Goal: Information Seeking & Learning: Understand process/instructions

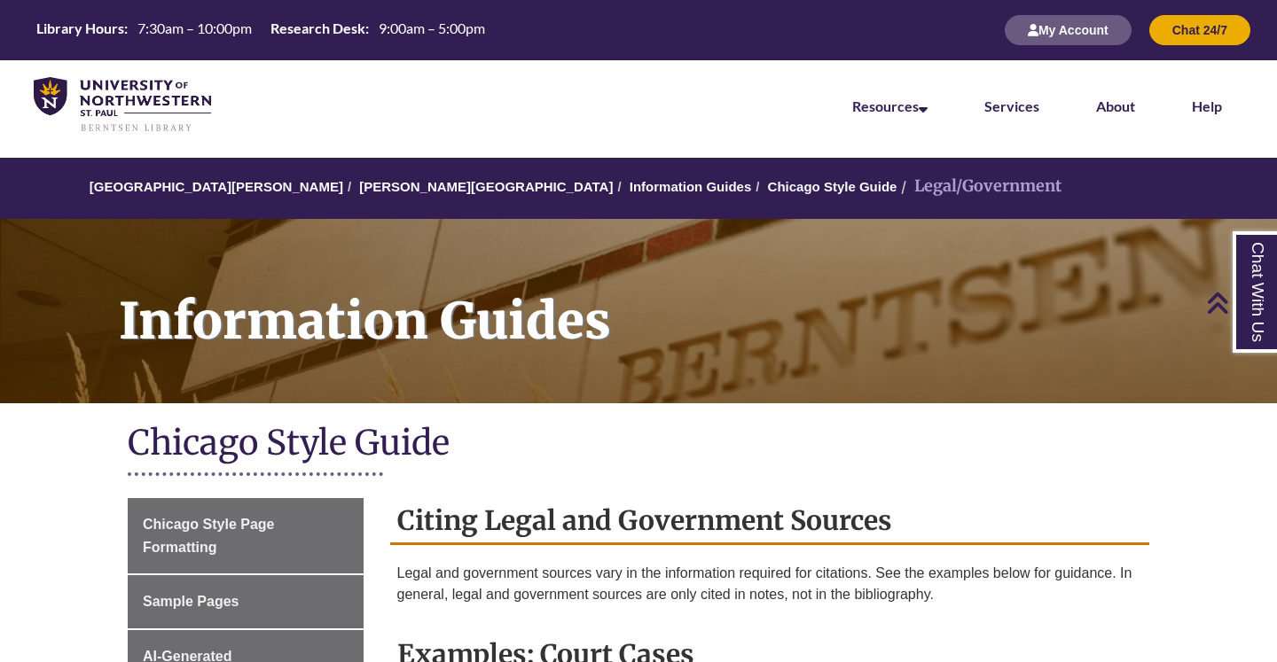
scroll to position [626, 0]
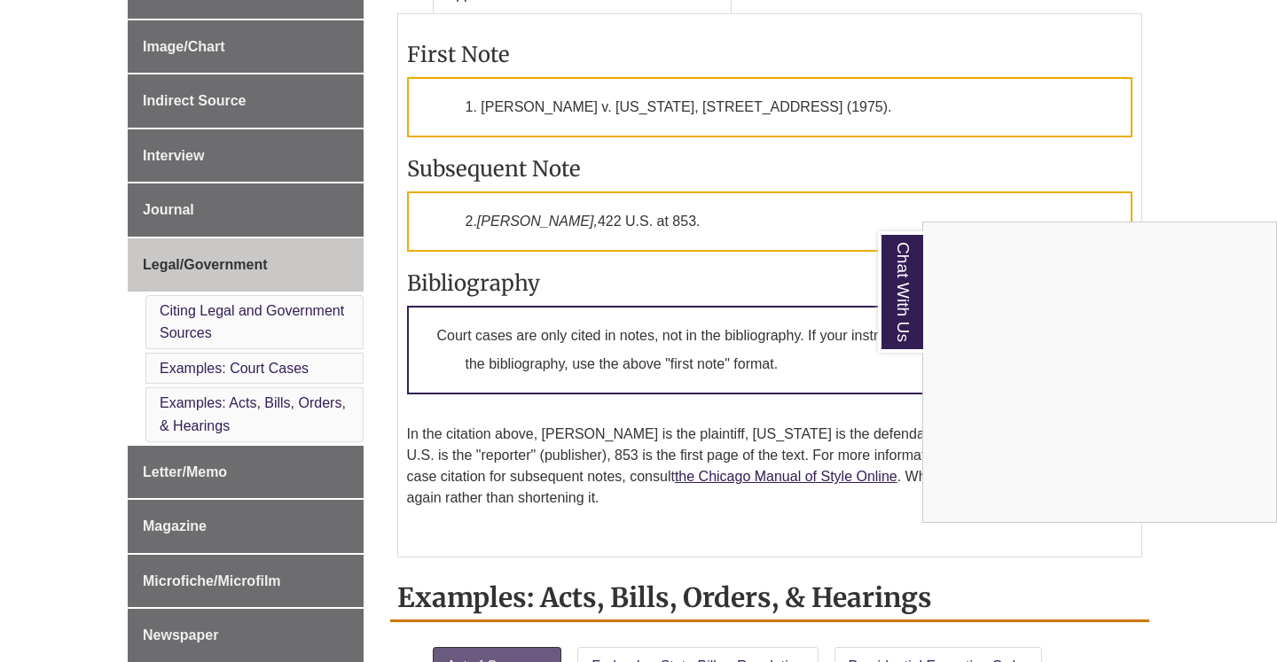
scroll to position [280, 0]
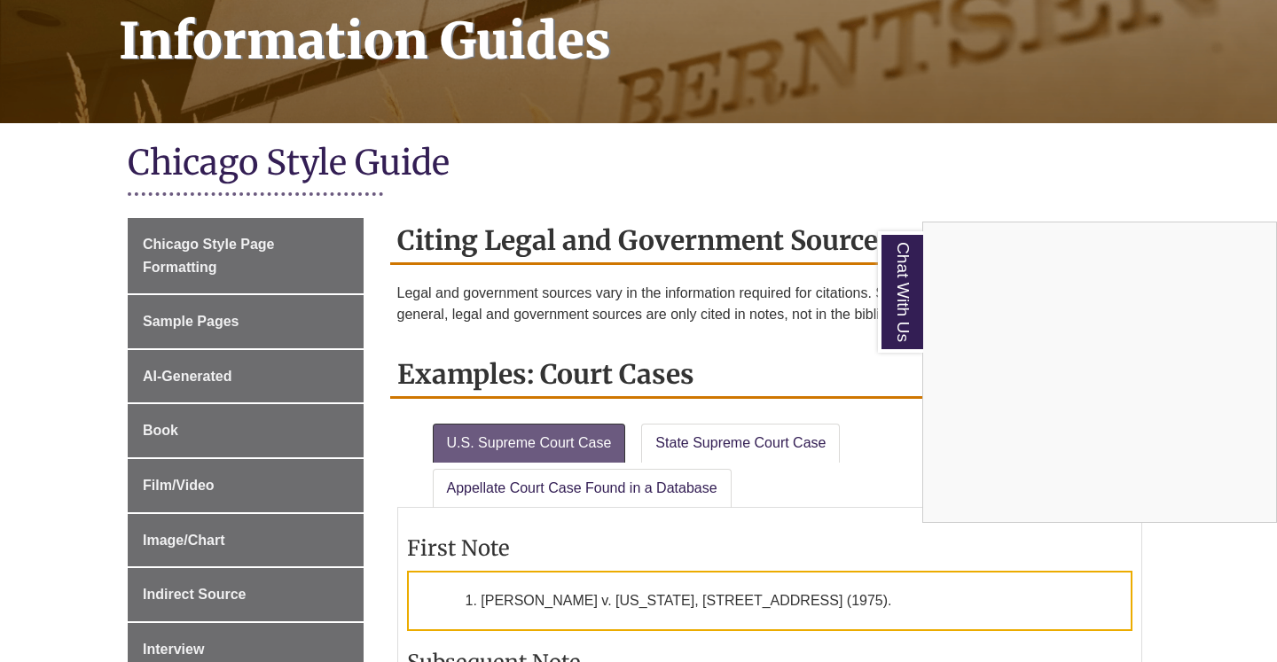
click at [588, 400] on div "Chat With Us" at bounding box center [638, 331] width 1277 height 662
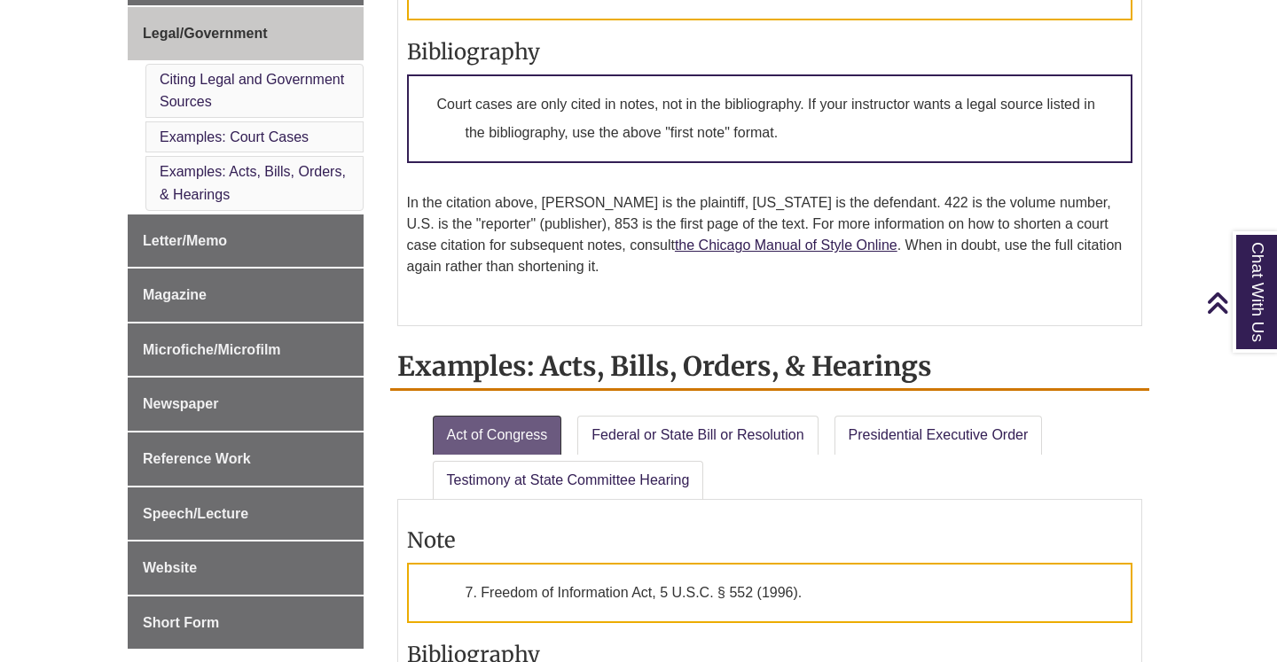
scroll to position [1001, 0]
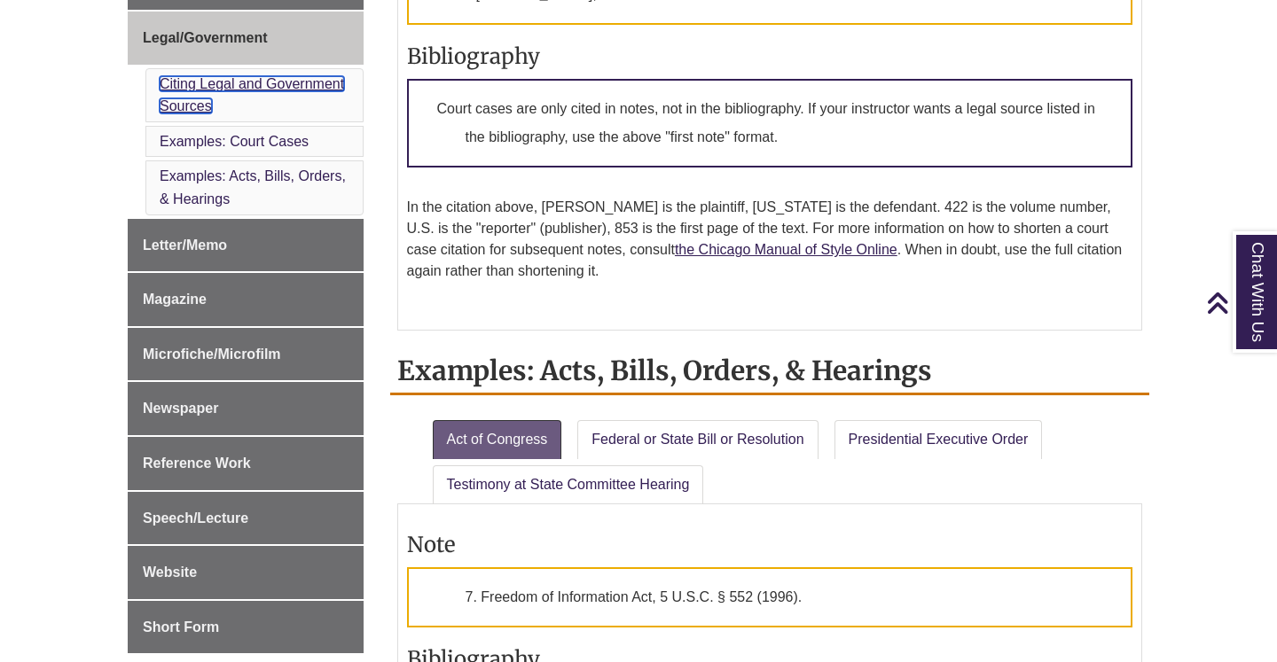
click at [279, 79] on link "Citing Legal and Government Sources" at bounding box center [252, 95] width 184 height 38
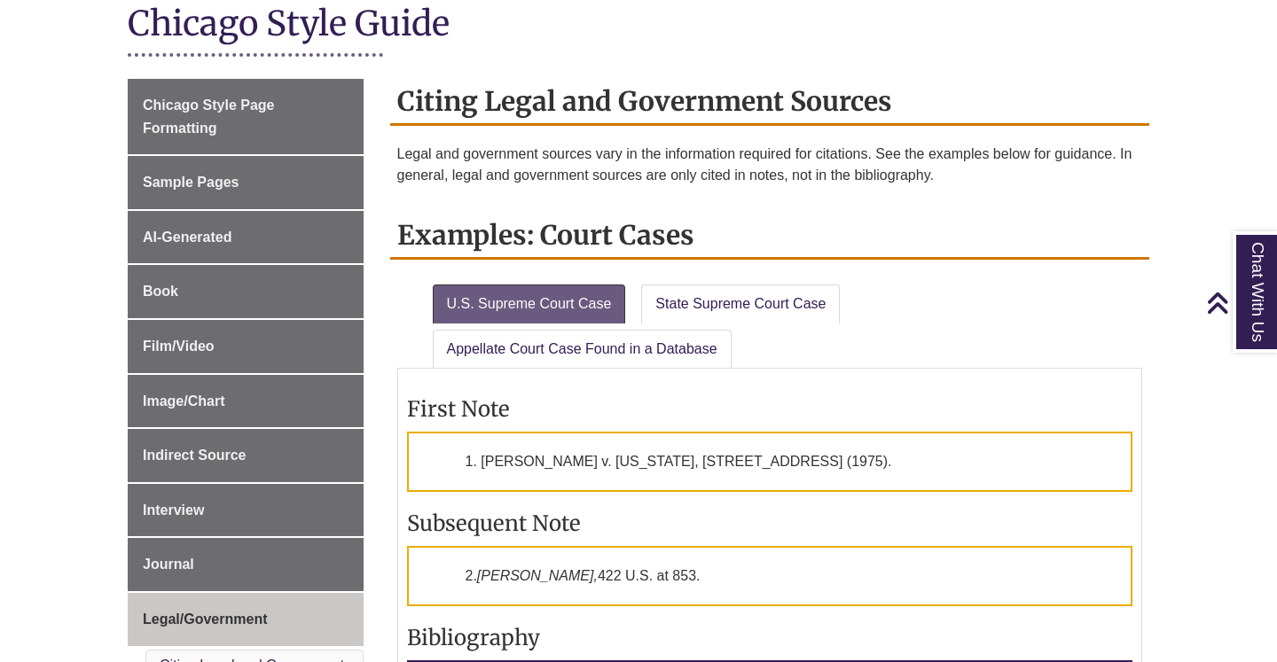
scroll to position [393, 0]
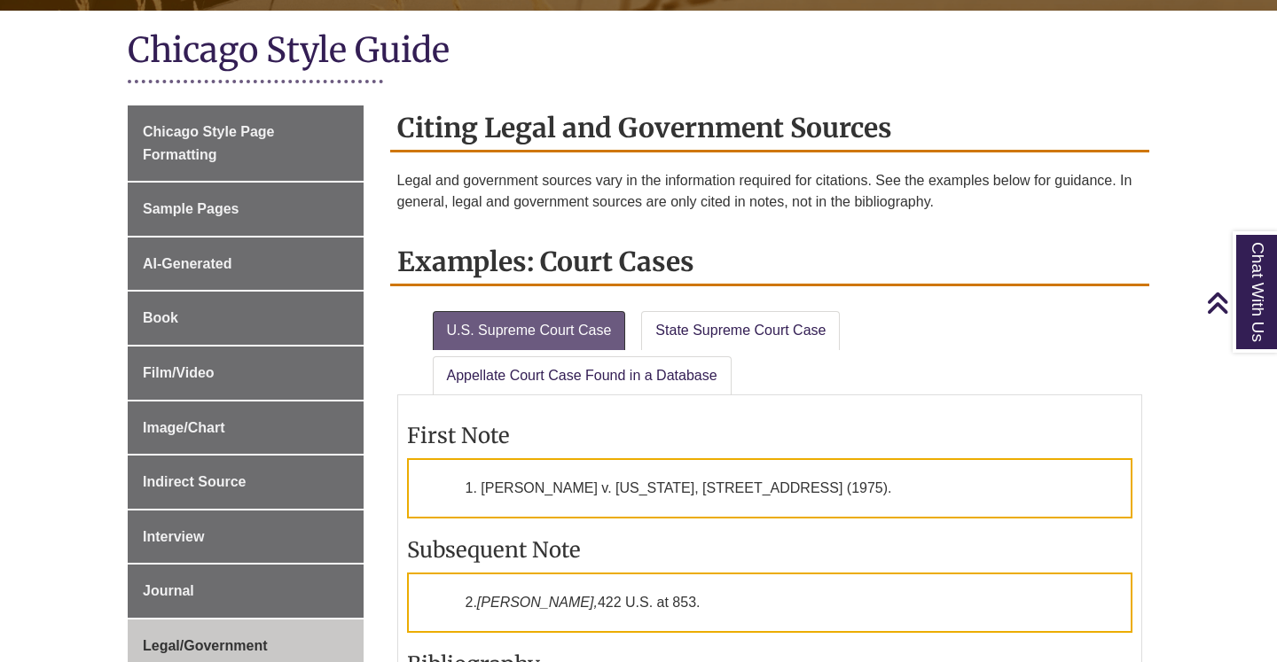
click at [691, 304] on li "State Supreme Court Case" at bounding box center [741, 327] width 215 height 46
click at [691, 319] on link "State Supreme Court Case" at bounding box center [740, 330] width 199 height 39
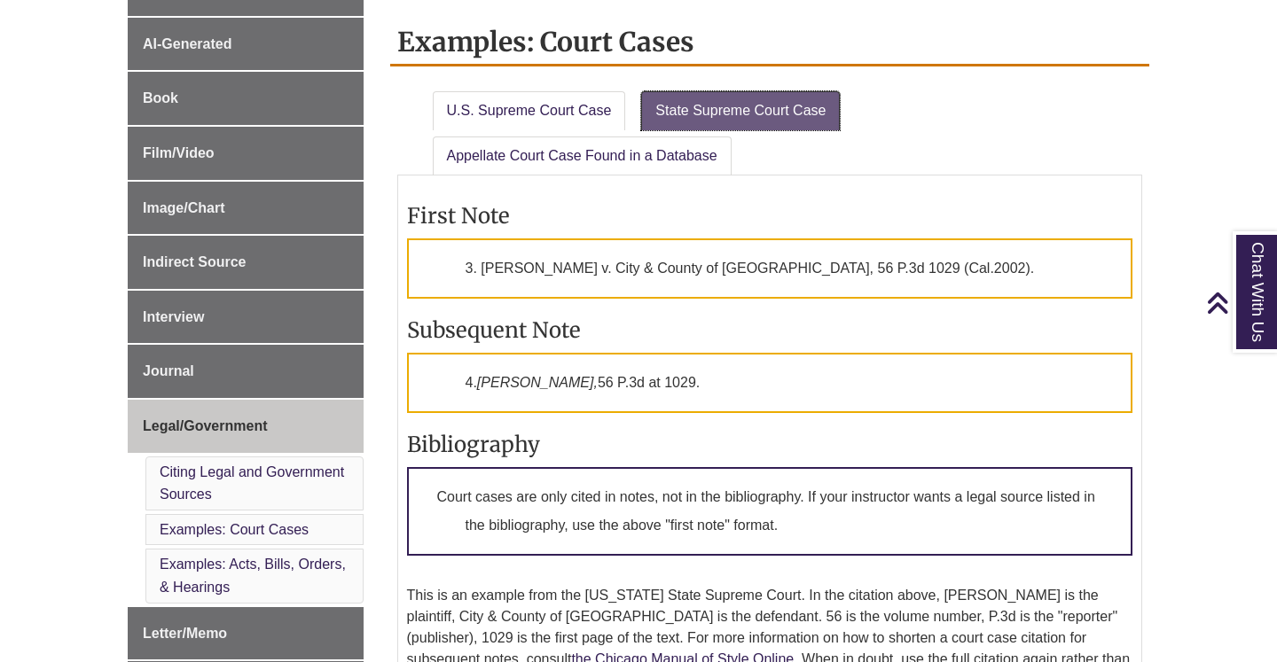
scroll to position [610, 0]
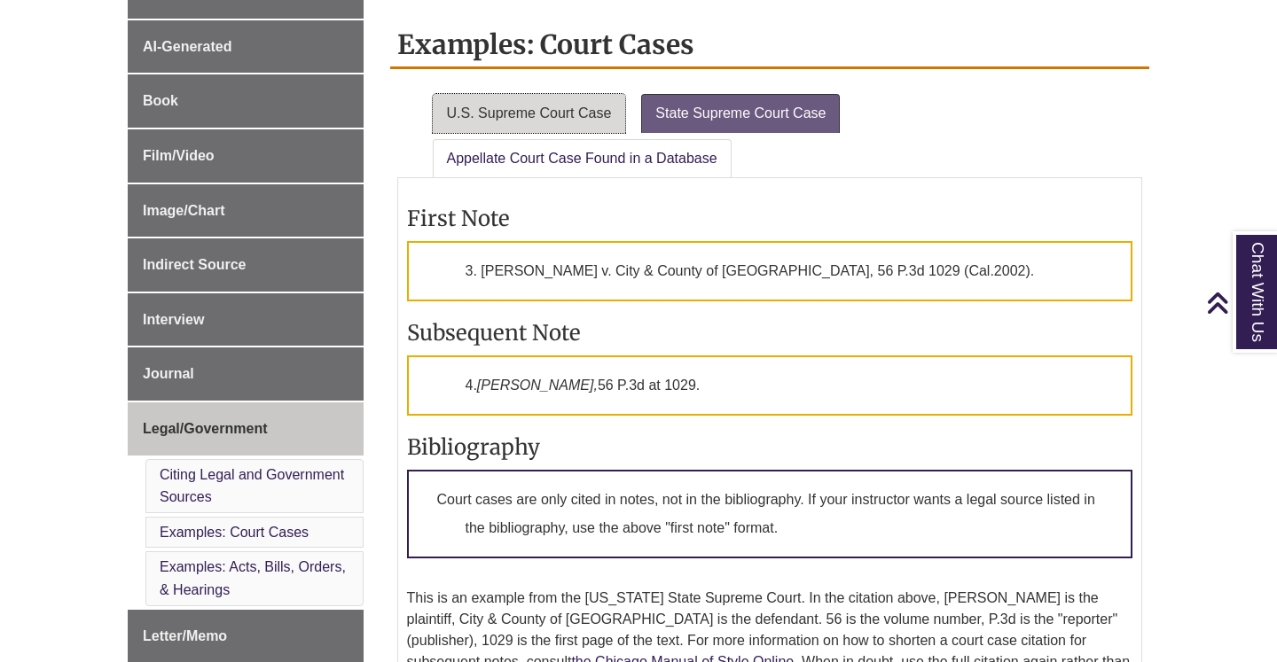
click at [559, 102] on link "U.S. Supreme Court Case" at bounding box center [529, 113] width 193 height 39
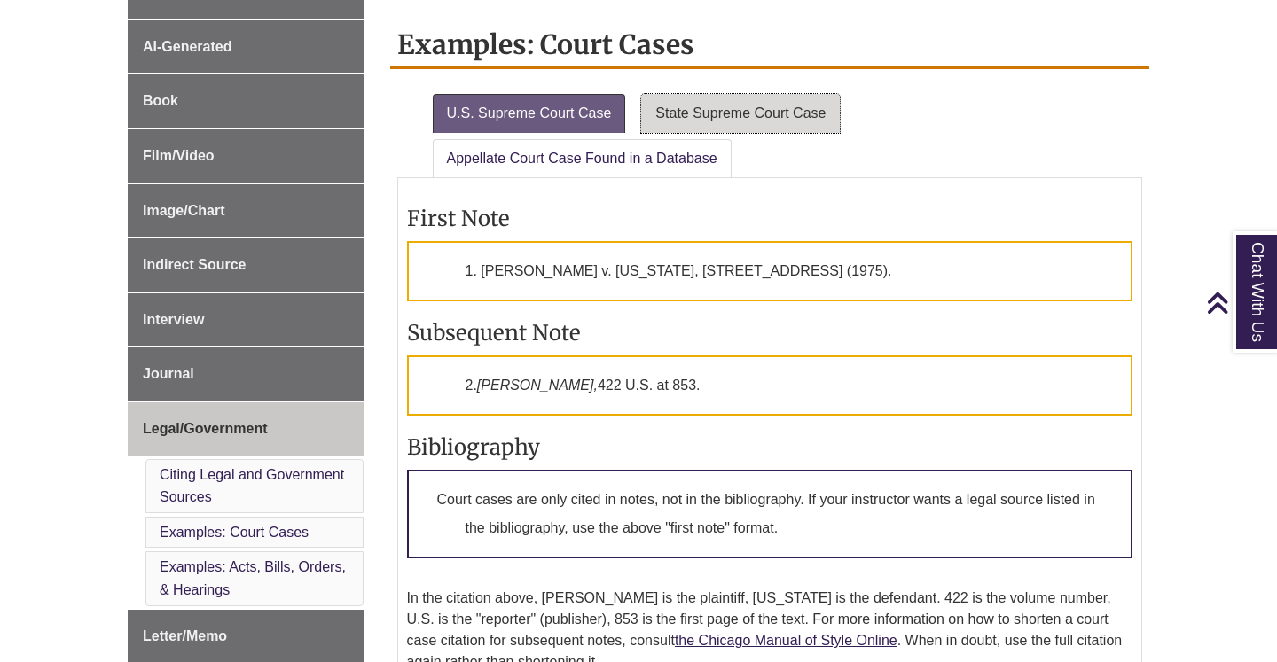
click at [765, 129] on link "State Supreme Court Case" at bounding box center [740, 113] width 199 height 39
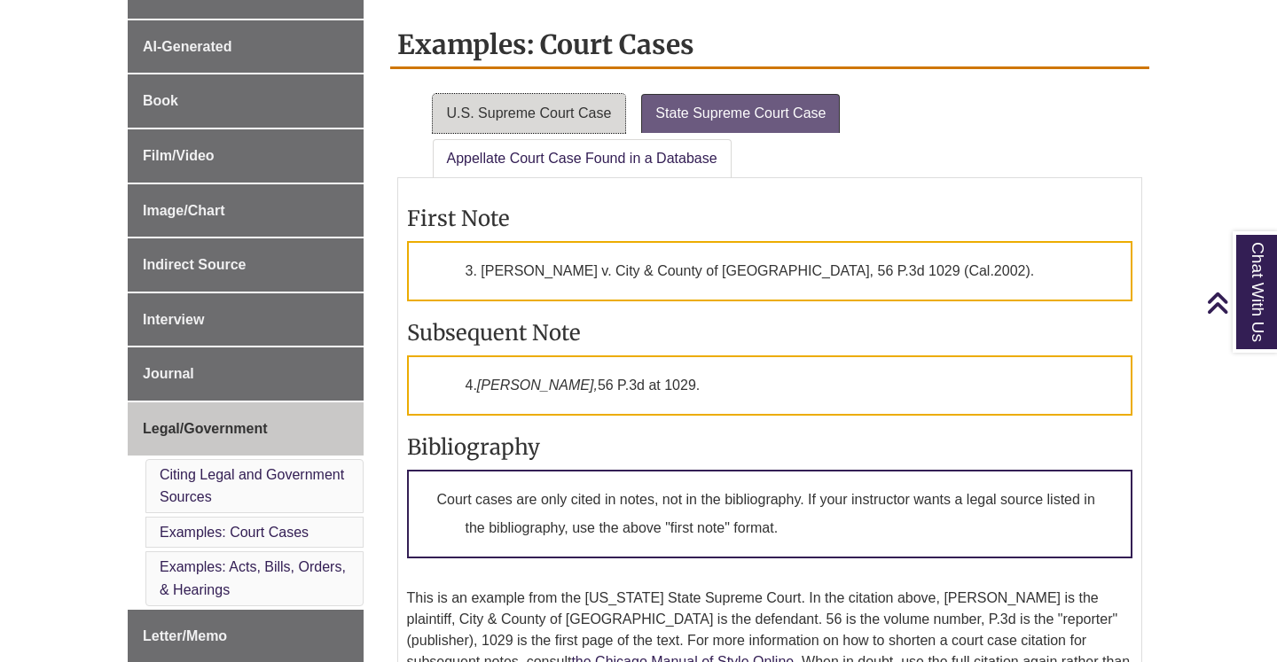
click at [506, 129] on link "U.S. Supreme Court Case" at bounding box center [529, 113] width 193 height 39
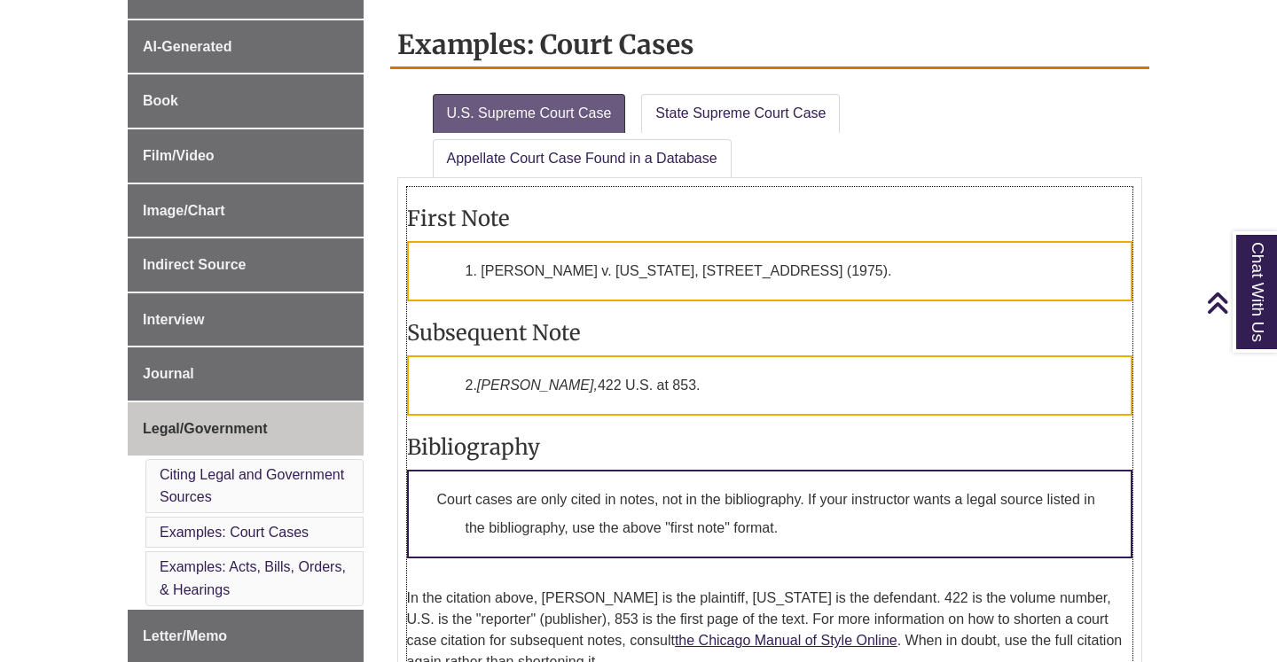
click at [679, 262] on p "1. [PERSON_NAME] v. [US_STATE], [STREET_ADDRESS] (1975)." at bounding box center [770, 271] width 726 height 60
click at [865, 116] on ul "U.S. Supreme Court Case State Supreme Court Case Appellate Court Case Found in …" at bounding box center [770, 132] width 746 height 91
